Goal: Task Accomplishment & Management: Manage account settings

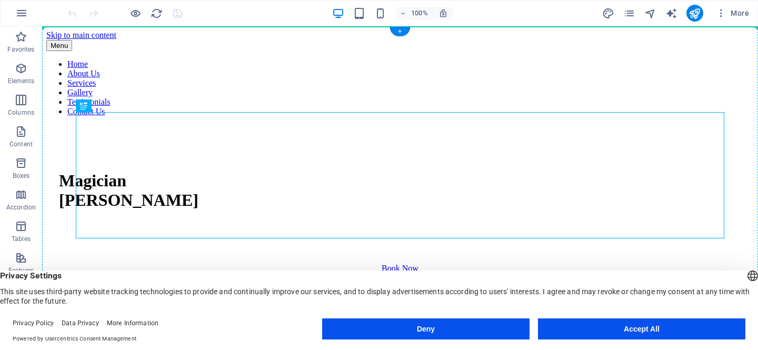
drag, startPoint x: 42, startPoint y: 26, endPoint x: 213, endPoint y: 203, distance: 245.4
click at [219, 192] on div "Magician Tyler Fergus" at bounding box center [400, 190] width 682 height 39
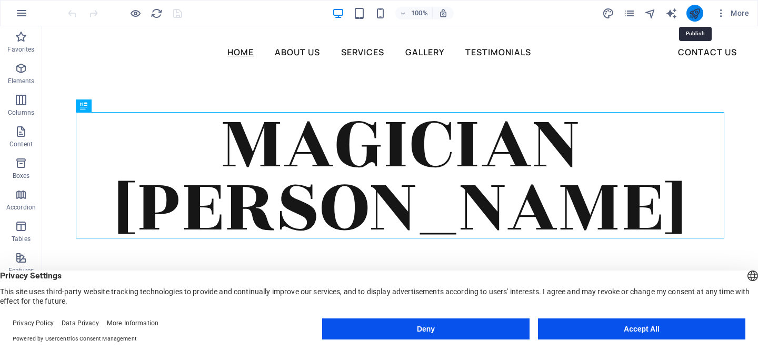
click at [697, 9] on icon "publish" at bounding box center [695, 13] width 12 height 12
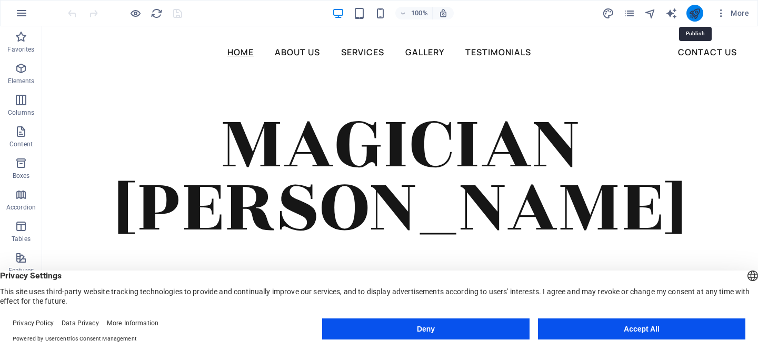
click at [697, 9] on icon "publish" at bounding box center [695, 13] width 12 height 12
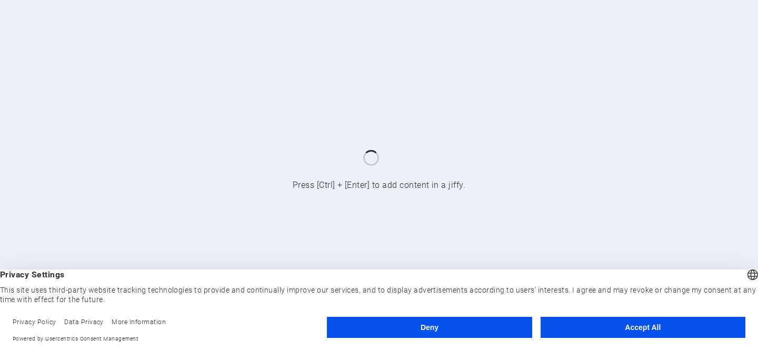
click at [655, 316] on footer "Privacy Policy Data Privacy More Information Powered by Usercentrics Consent Ma…" at bounding box center [379, 330] width 758 height 39
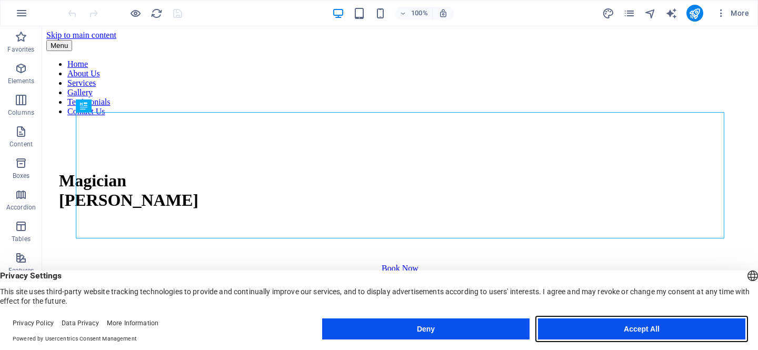
click at [633, 330] on button "Accept All" at bounding box center [641, 329] width 207 height 21
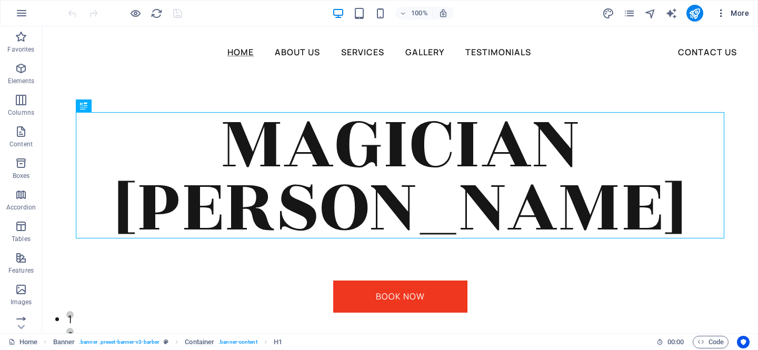
click at [719, 16] on icon "button" at bounding box center [721, 13] width 11 height 11
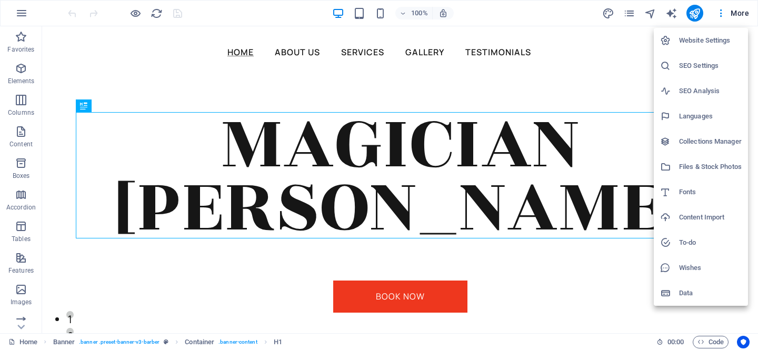
click at [711, 45] on h6 "Website Settings" at bounding box center [710, 40] width 63 height 13
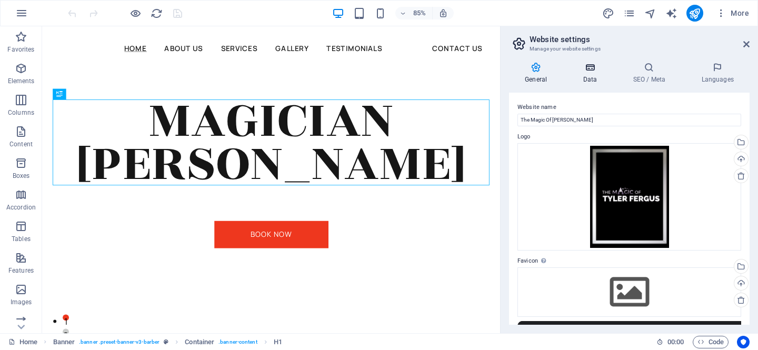
click at [591, 76] on h4 "Data" at bounding box center [592, 73] width 50 height 22
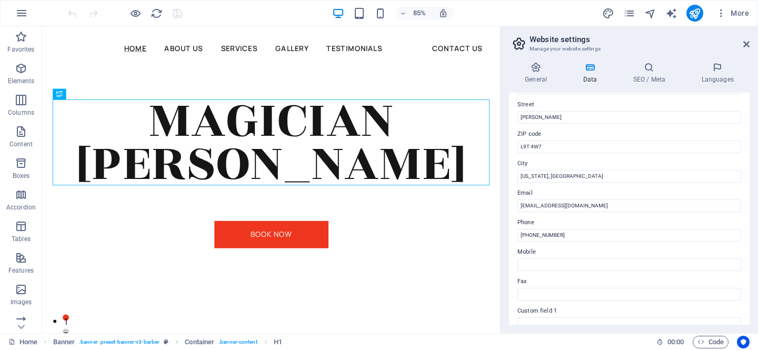
scroll to position [119, 0]
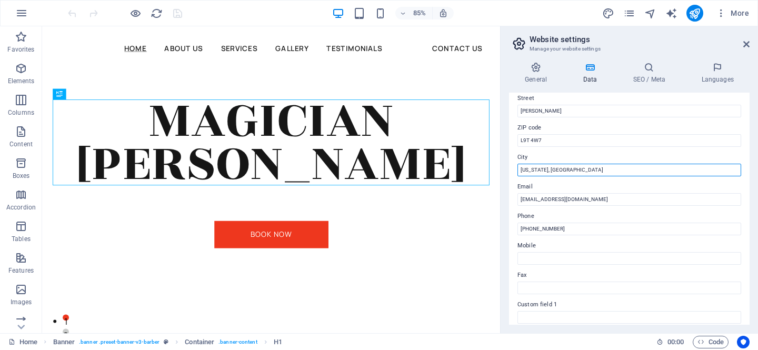
click at [589, 167] on input "[US_STATE], [GEOGRAPHIC_DATA]" at bounding box center [630, 170] width 224 height 13
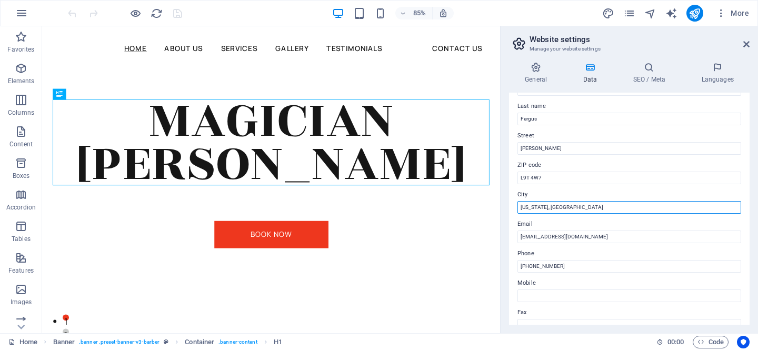
scroll to position [67, 0]
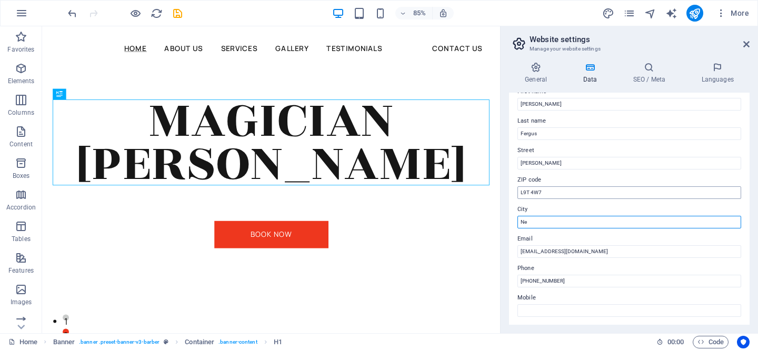
type input "N"
type input "[PERSON_NAME]"
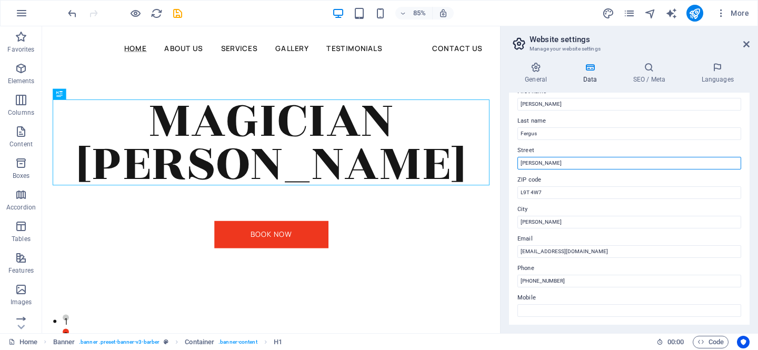
click at [561, 157] on input "[PERSON_NAME]" at bounding box center [630, 163] width 224 height 13
type input "M"
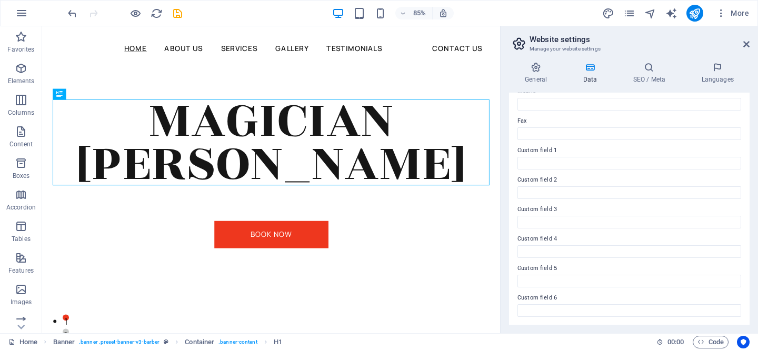
scroll to position [0, 0]
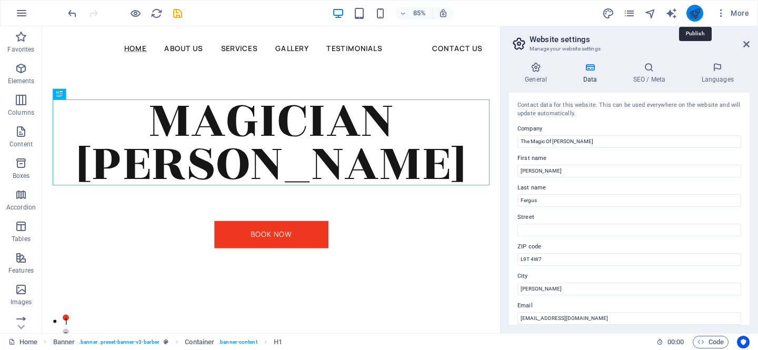
click at [693, 15] on icon "publish" at bounding box center [695, 13] width 12 height 12
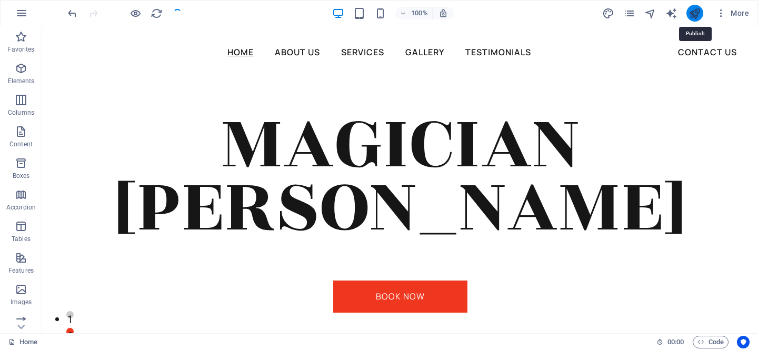
click at [693, 15] on icon "publish" at bounding box center [695, 13] width 12 height 12
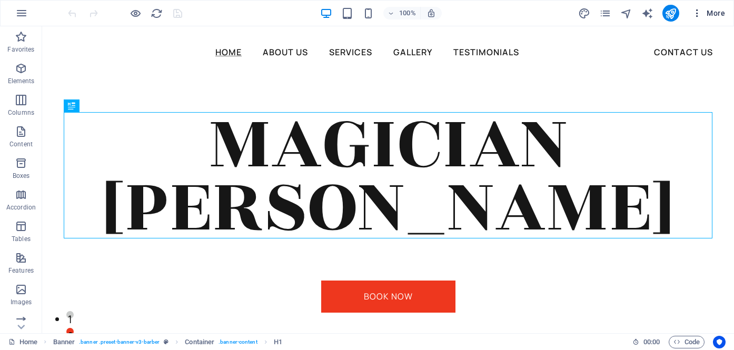
click at [700, 12] on icon "button" at bounding box center [697, 13] width 11 height 11
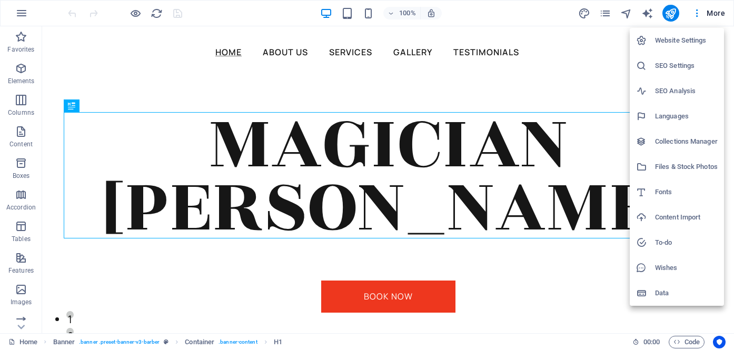
click at [671, 64] on h6 "SEO Settings" at bounding box center [686, 65] width 63 height 13
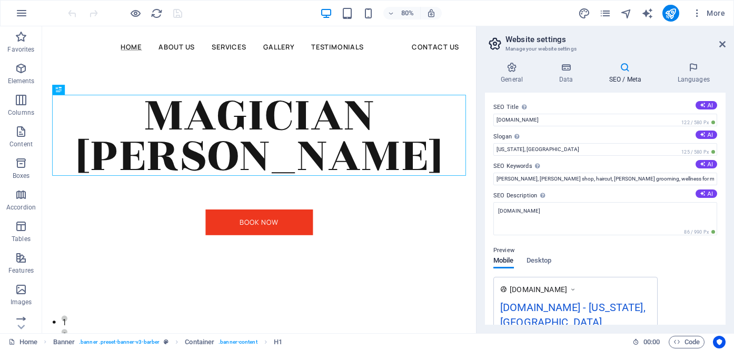
click at [533, 141] on label "Slogan The slogan of your website. AI" at bounding box center [605, 137] width 224 height 13
click at [533, 143] on input "[US_STATE], [GEOGRAPHIC_DATA]" at bounding box center [605, 149] width 224 height 13
drag, startPoint x: 589, startPoint y: 171, endPoint x: 581, endPoint y: 184, distance: 14.9
click at [547, 150] on input "[US_STATE], [GEOGRAPHIC_DATA]" at bounding box center [605, 149] width 224 height 13
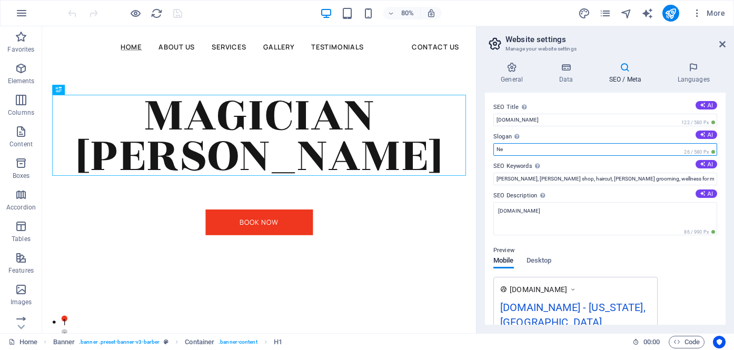
type input "N"
type input "[PERSON_NAME].On"
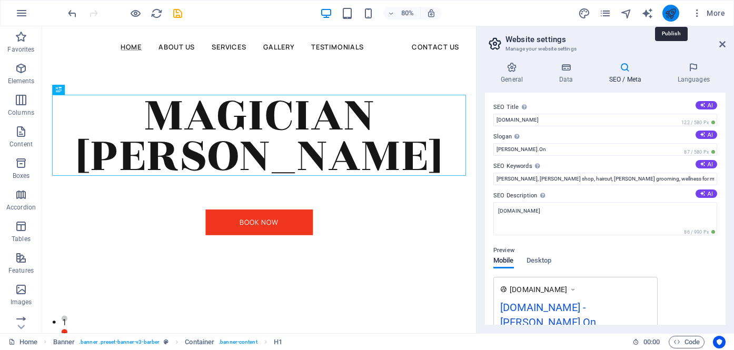
click at [667, 11] on icon "publish" at bounding box center [670, 13] width 12 height 12
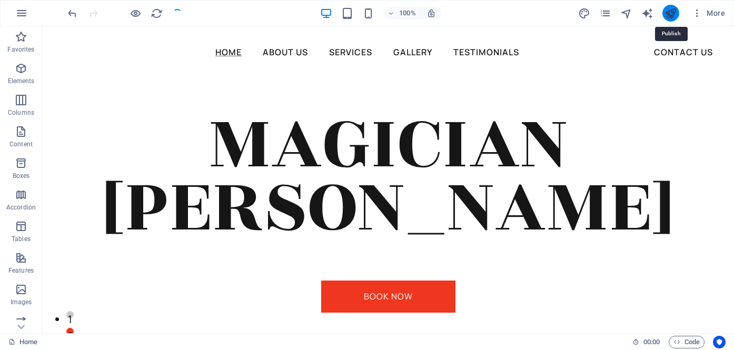
click at [674, 16] on icon "publish" at bounding box center [670, 13] width 12 height 12
